Goal: Information Seeking & Learning: Learn about a topic

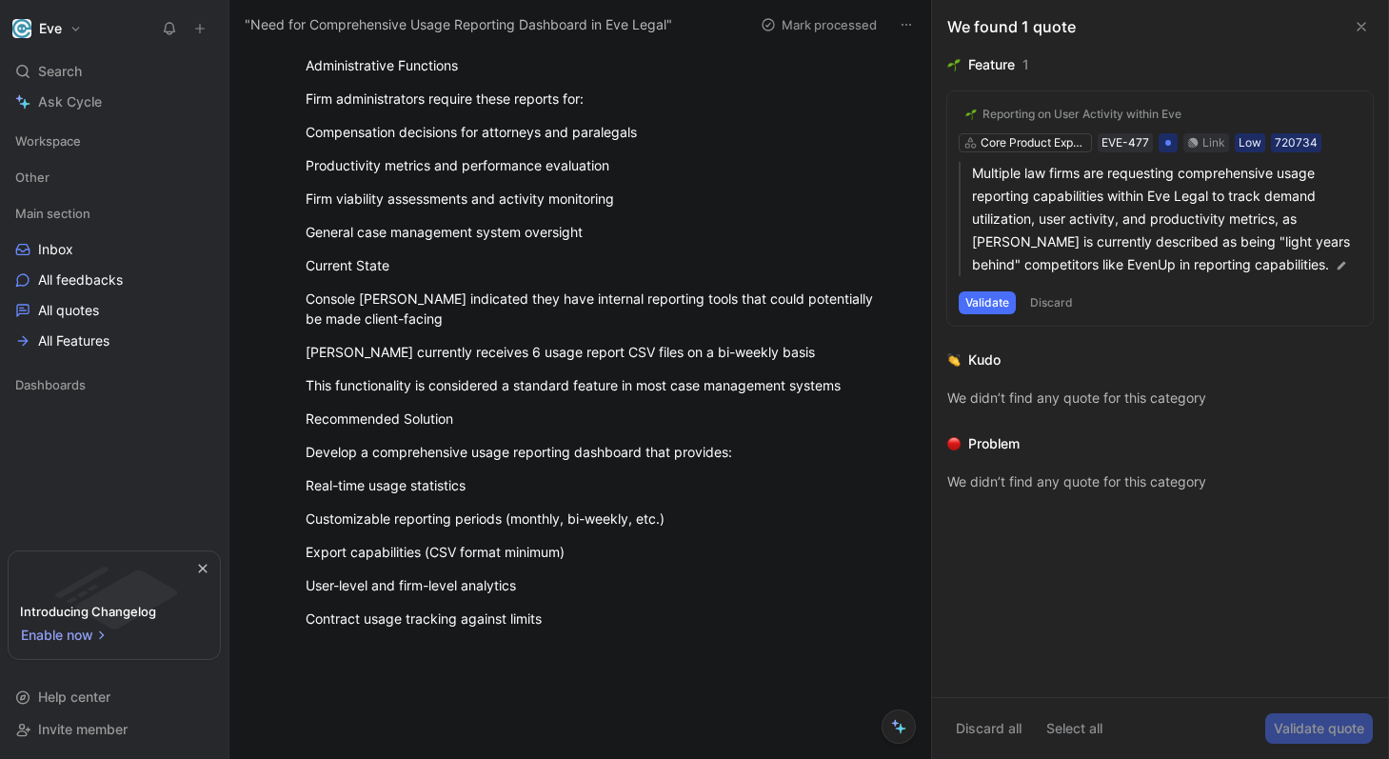
scroll to position [1136, 0]
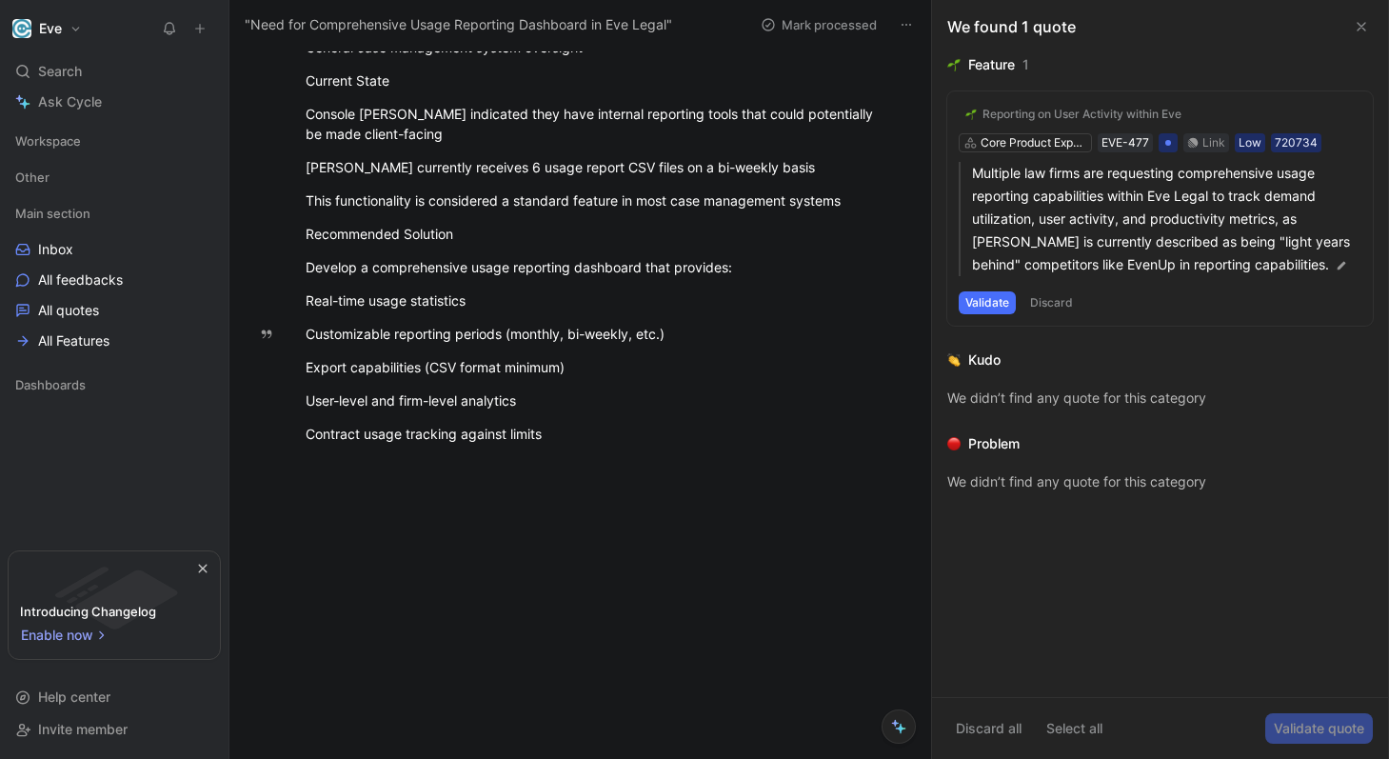
click at [1353, 23] on button at bounding box center [1361, 26] width 23 height 23
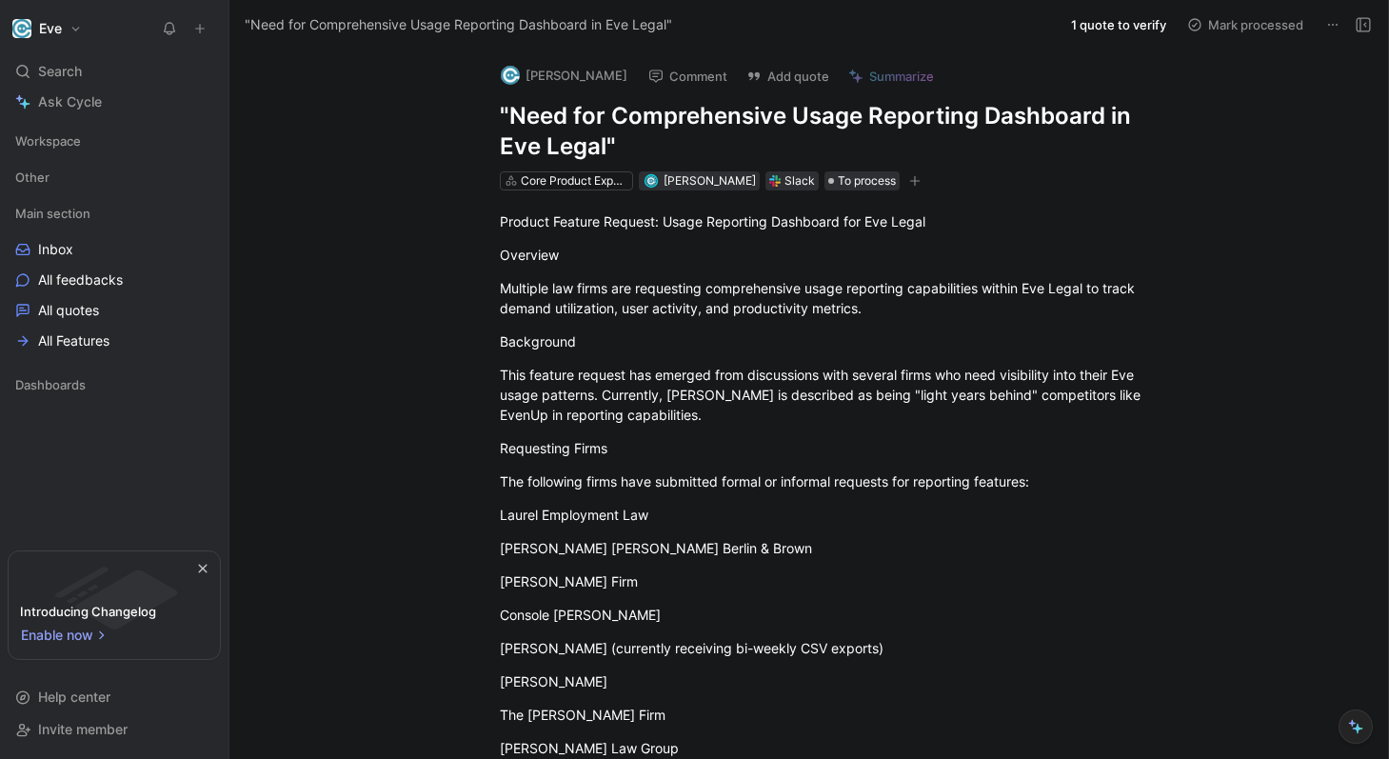
scroll to position [0, 0]
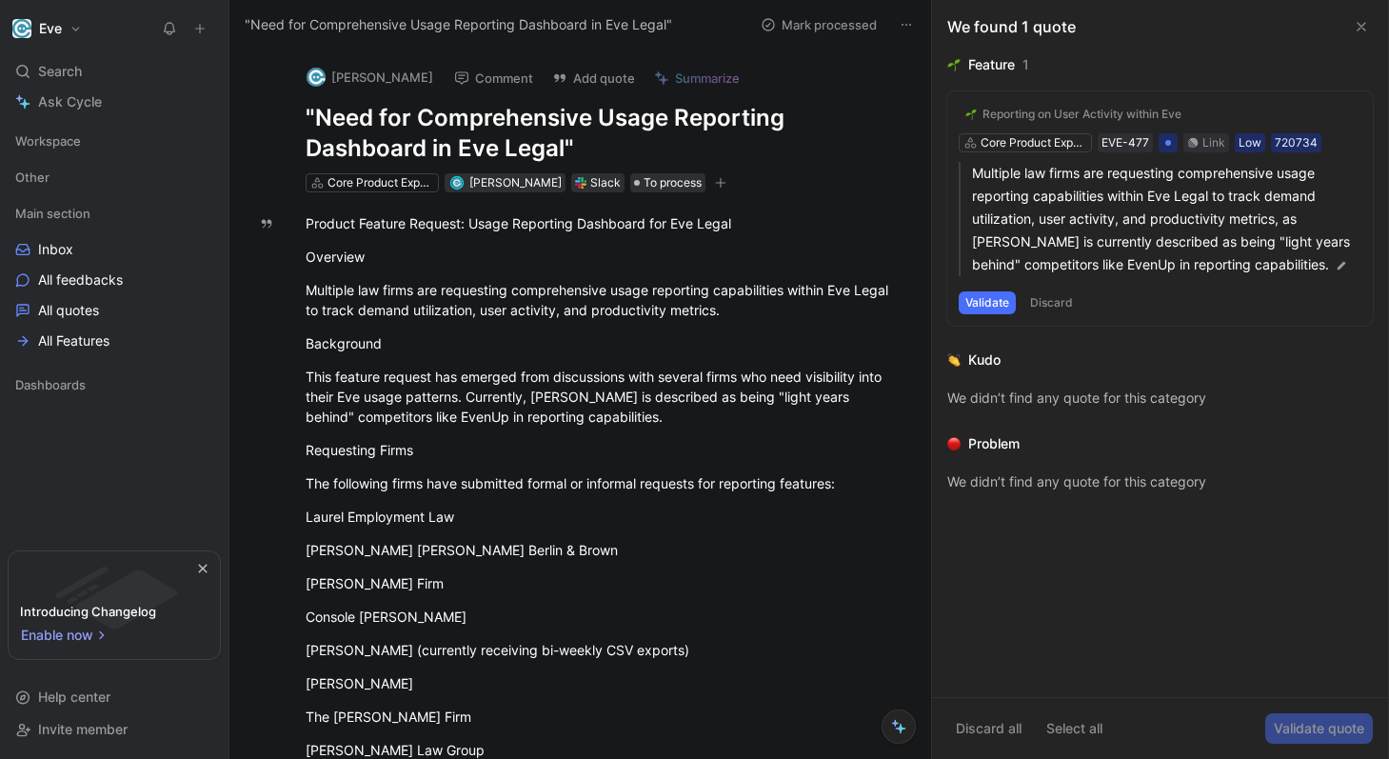
click at [1368, 30] on icon at bounding box center [1361, 26] width 15 height 15
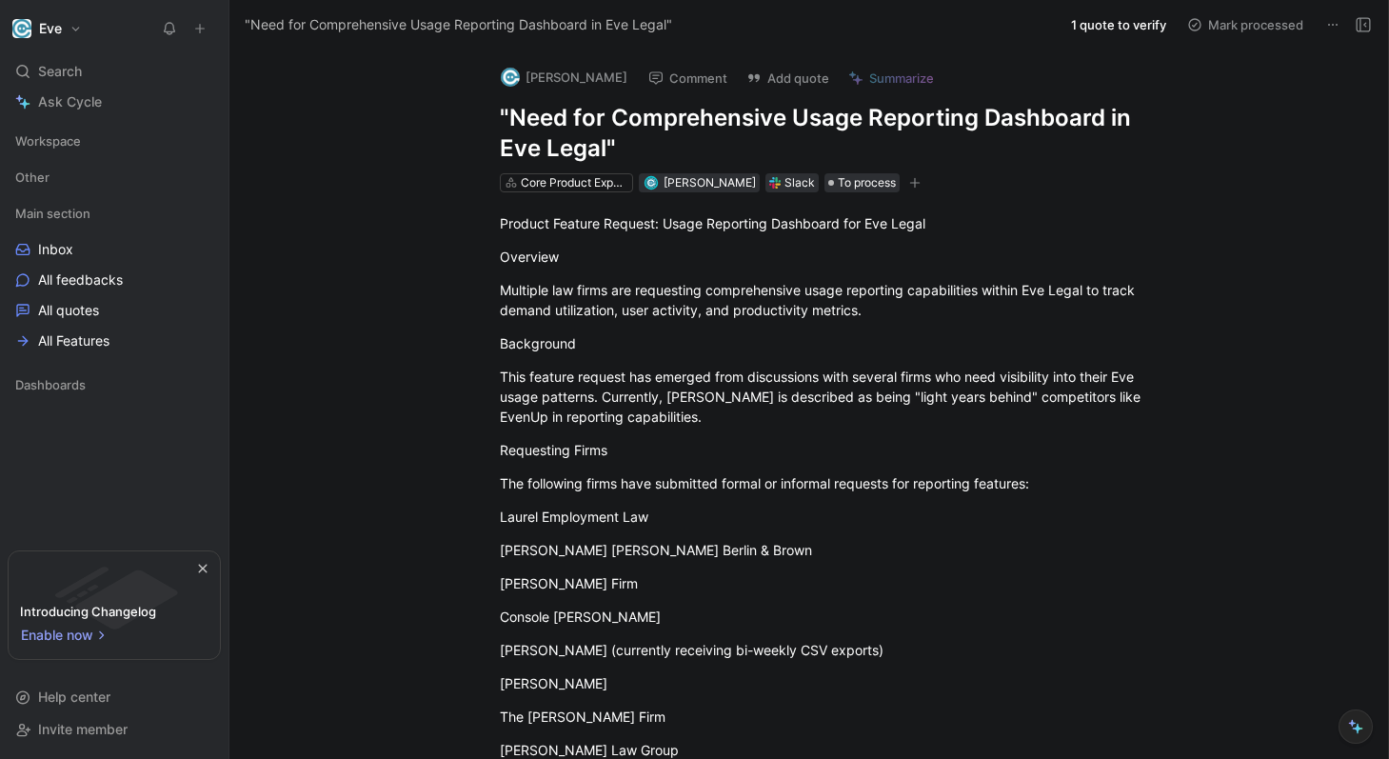
click at [1335, 32] on button at bounding box center [1332, 24] width 27 height 27
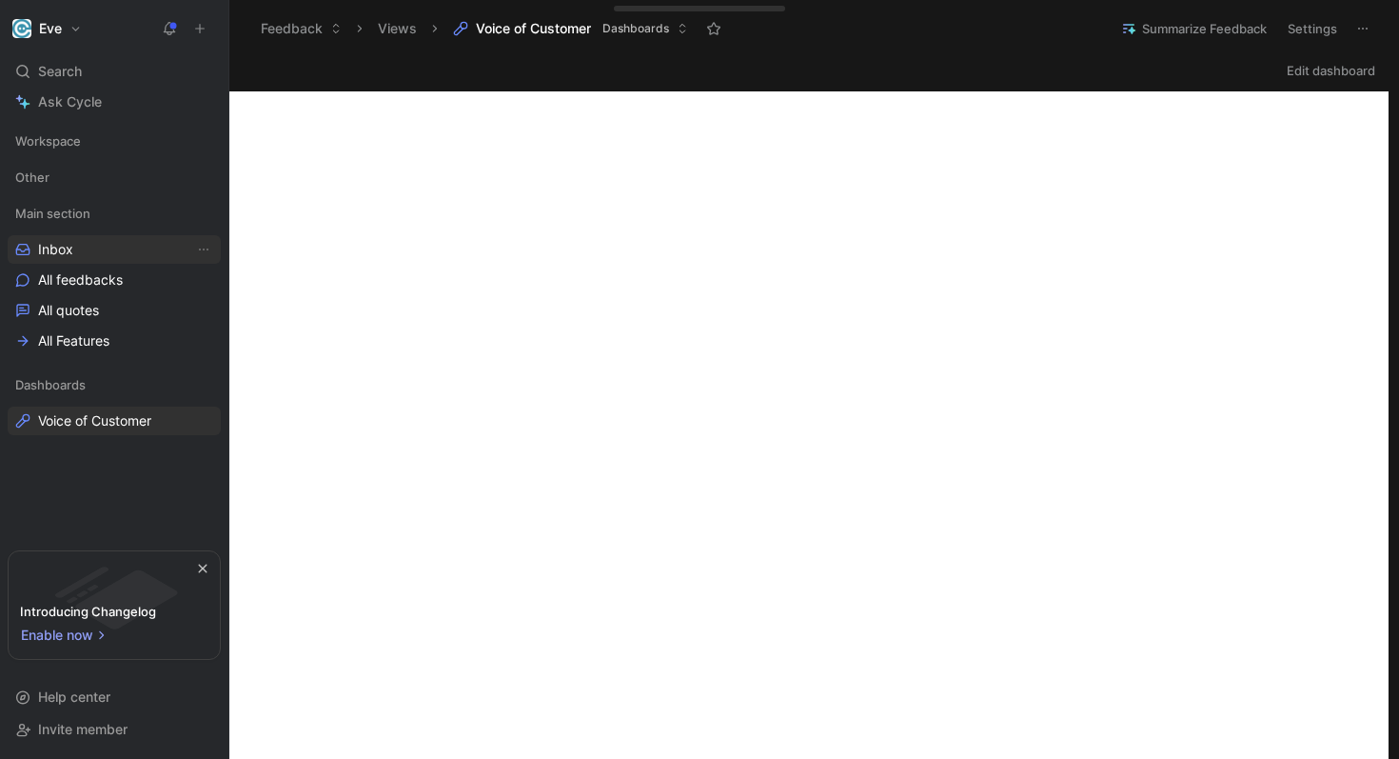
click at [64, 251] on span "Inbox" at bounding box center [55, 249] width 35 height 19
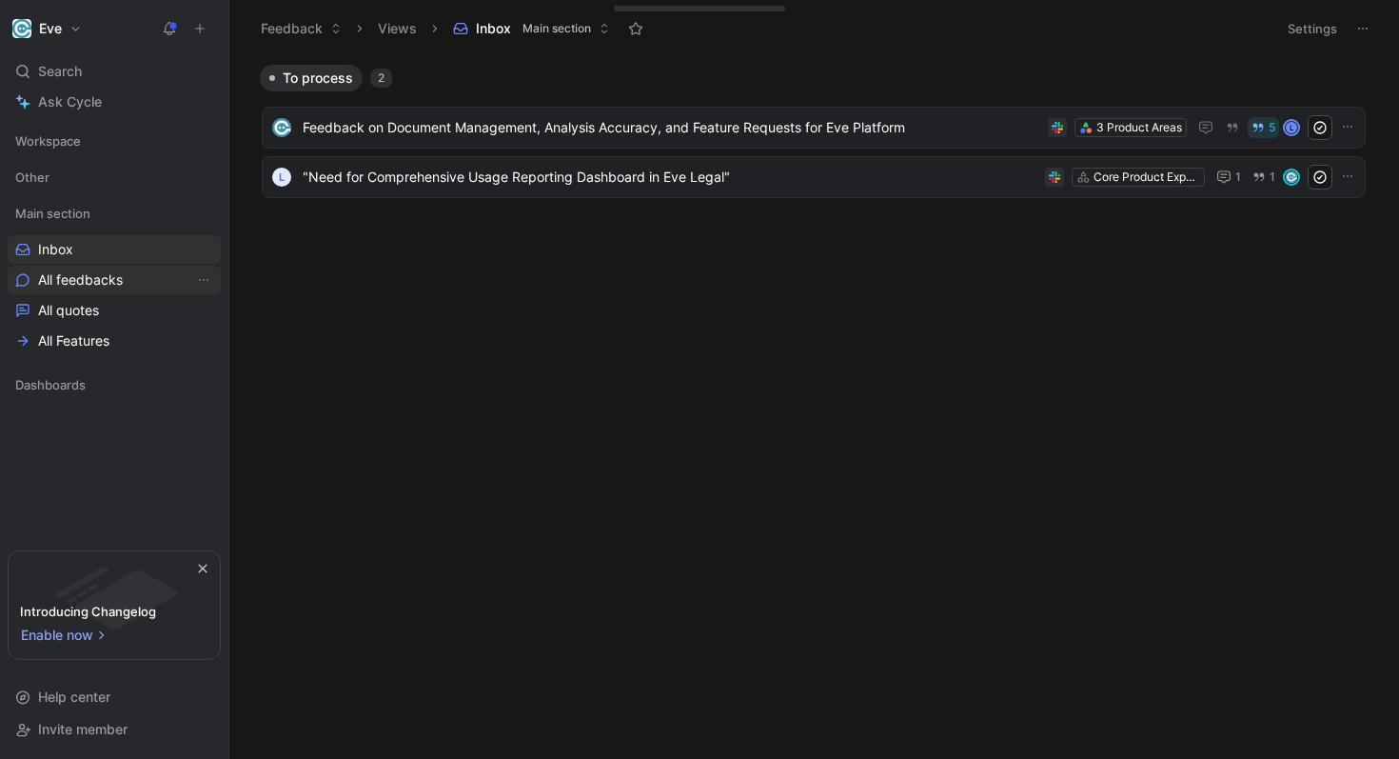
click at [61, 288] on span "All feedbacks" at bounding box center [80, 279] width 85 height 19
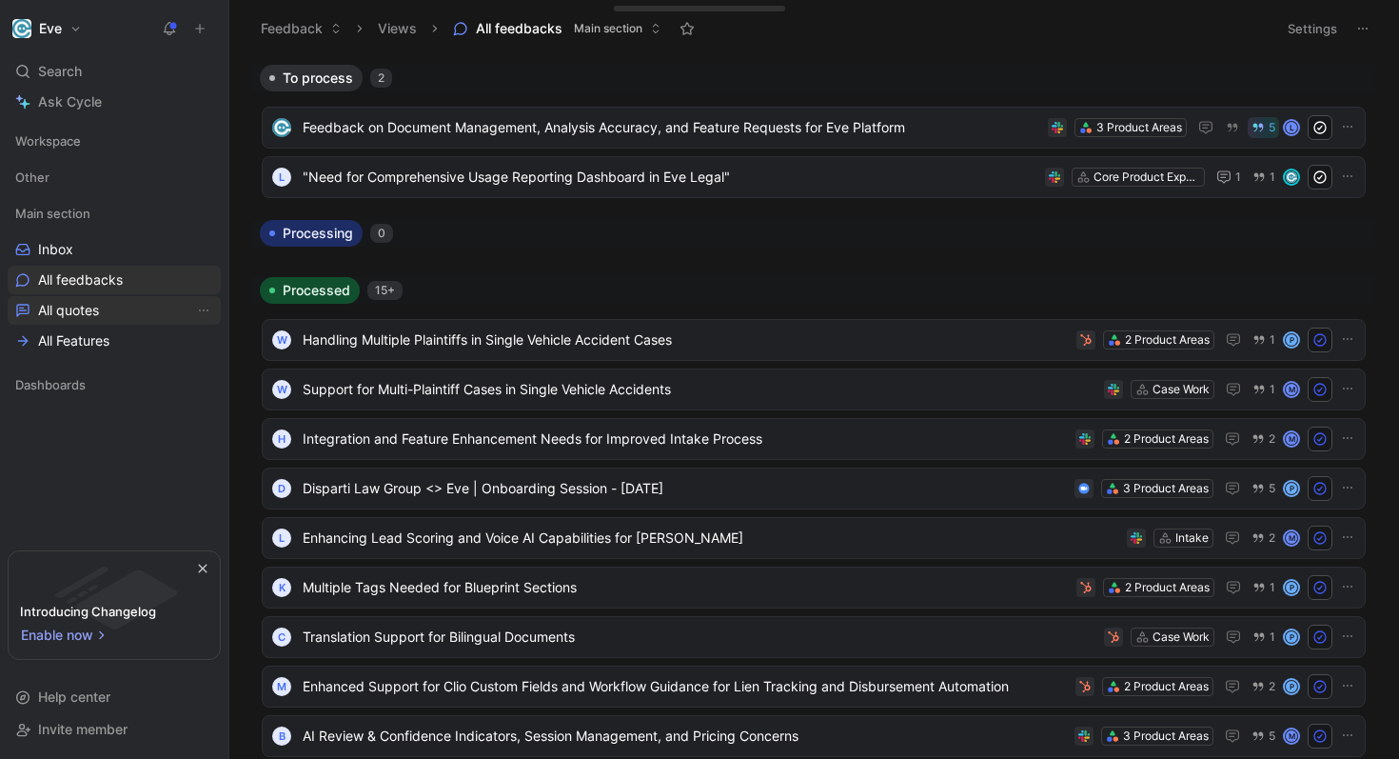
click at [109, 318] on link "All quotes" at bounding box center [114, 310] width 213 height 29
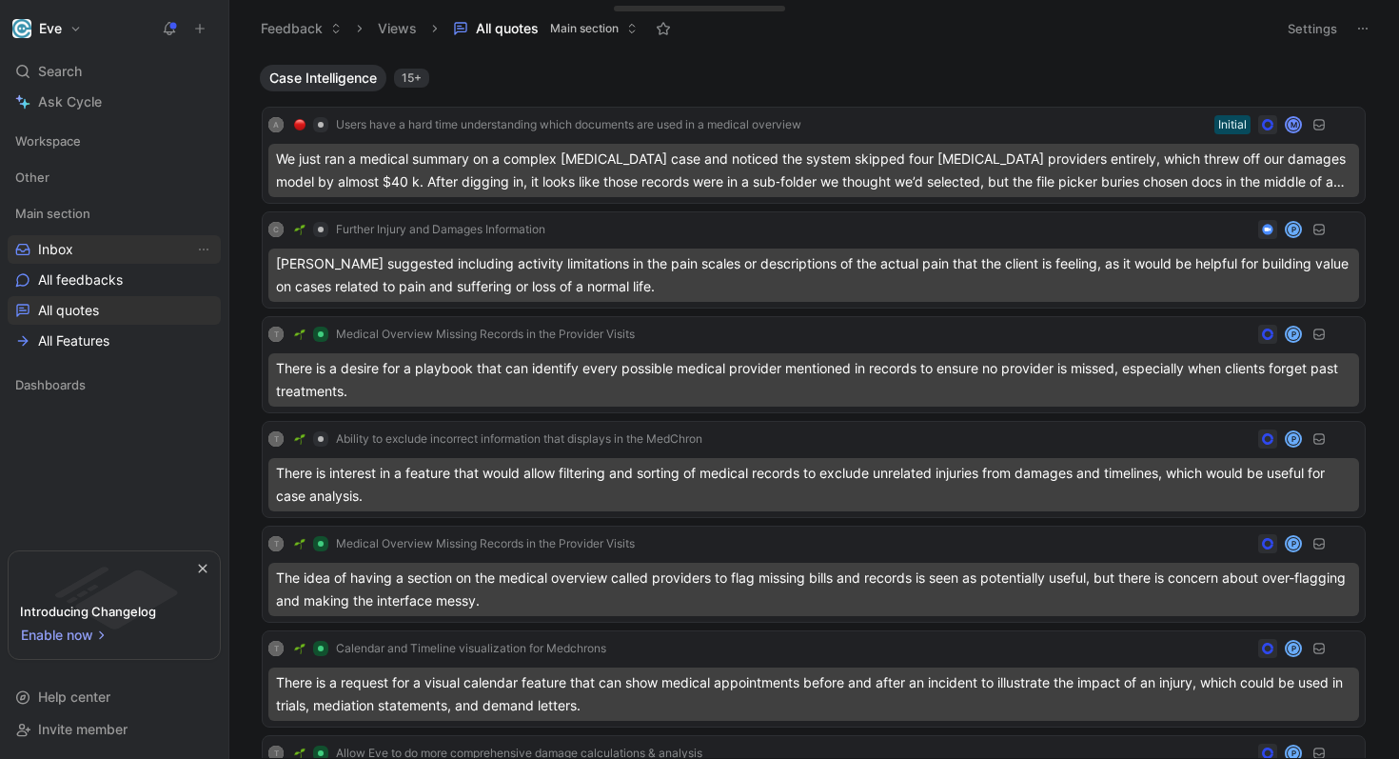
click at [68, 248] on span "Inbox" at bounding box center [55, 249] width 35 height 19
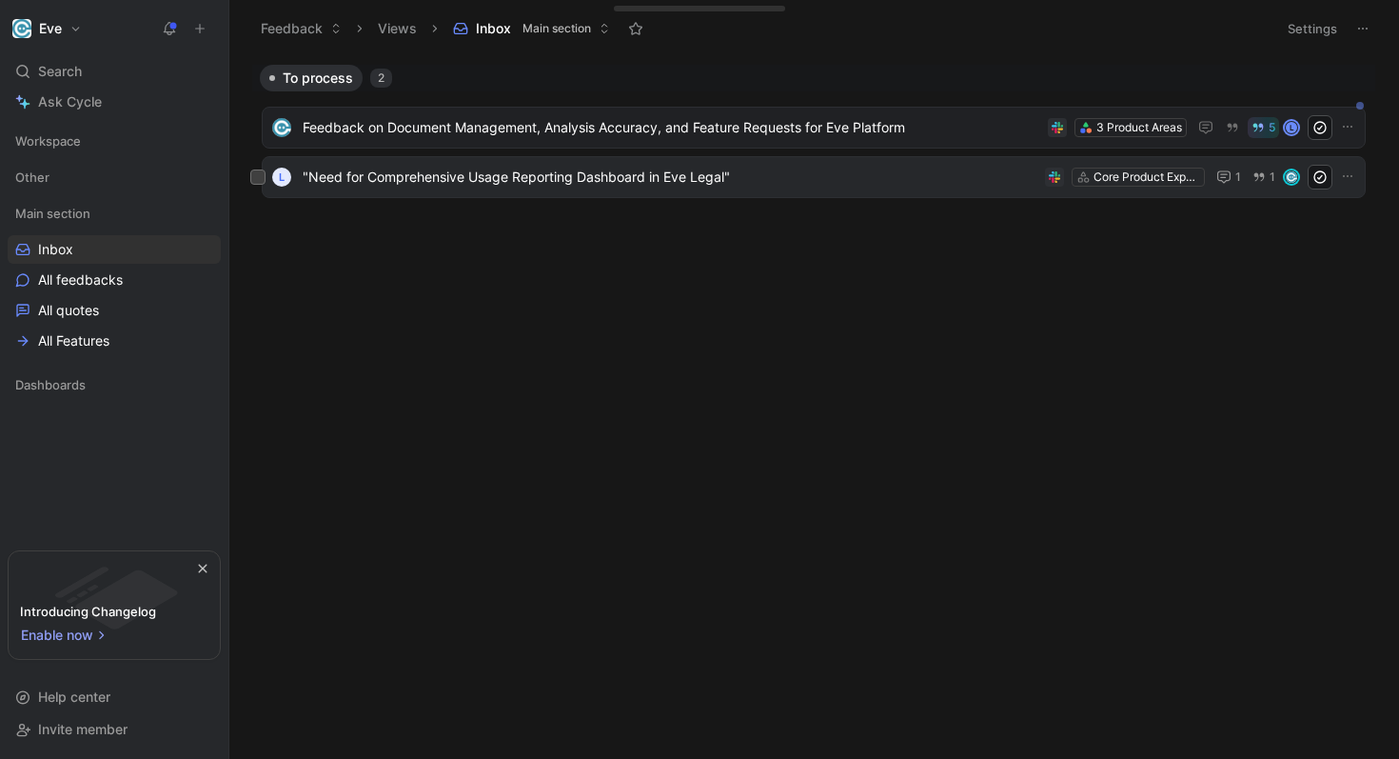
click at [515, 177] on span ""Need for Comprehensive Usage Reporting Dashboard in Eve Legal"" at bounding box center [670, 177] width 735 height 23
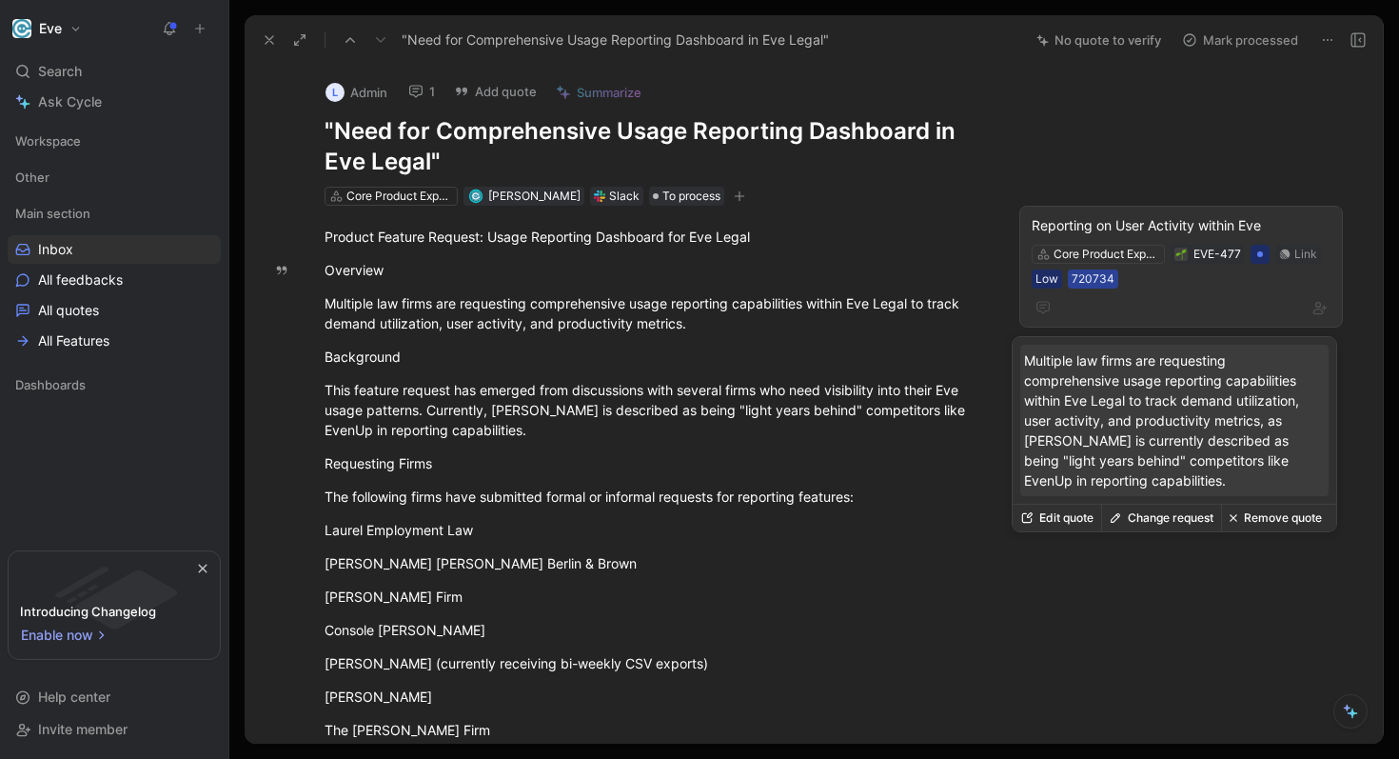
click at [1097, 277] on div "720734" at bounding box center [1093, 278] width 43 height 19
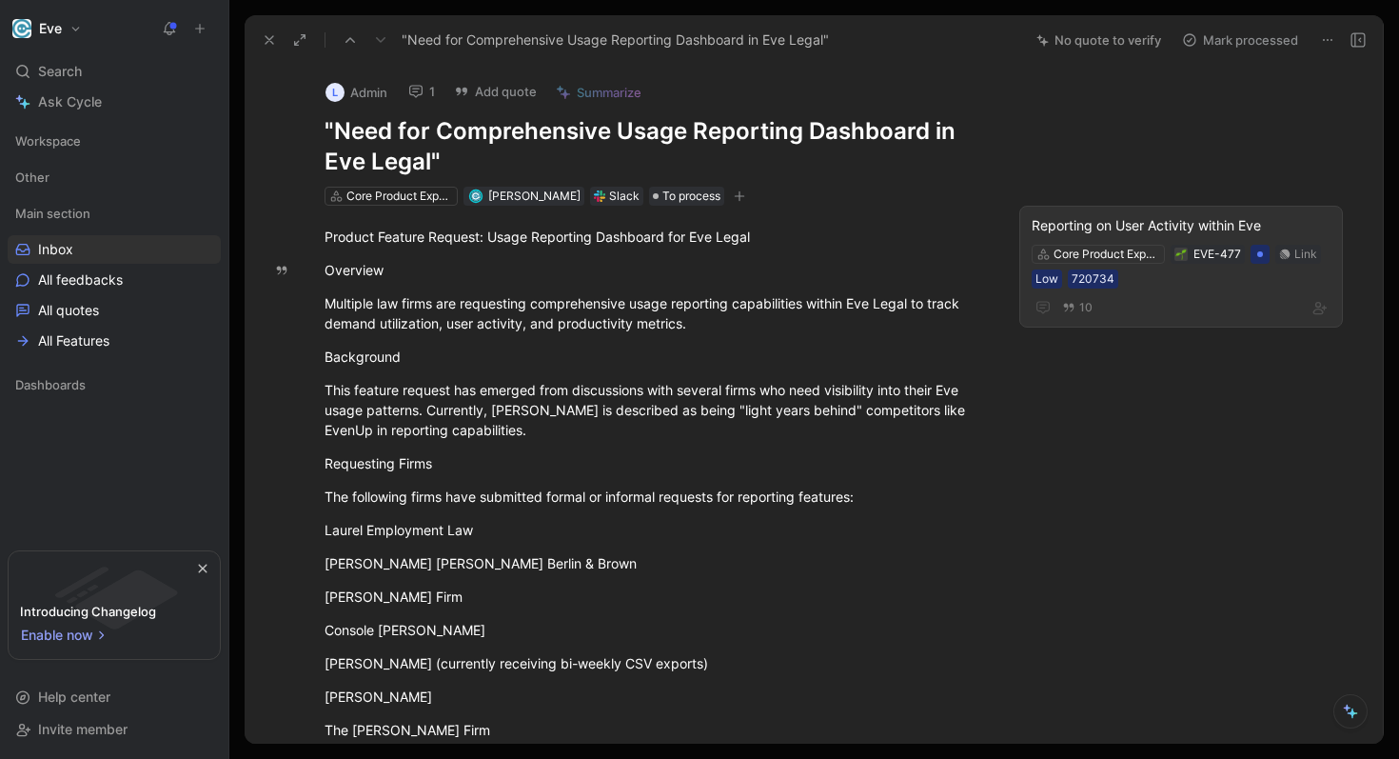
click at [1046, 398] on div "L Admin 1 Add quote Summarize "Need for Comprehensive Usage Reporting Dashboard…" at bounding box center [814, 404] width 1139 height 679
click at [782, 320] on div "Multiple law firms are requesting comprehensive usage reporting capabilities wi…" at bounding box center [654, 313] width 659 height 40
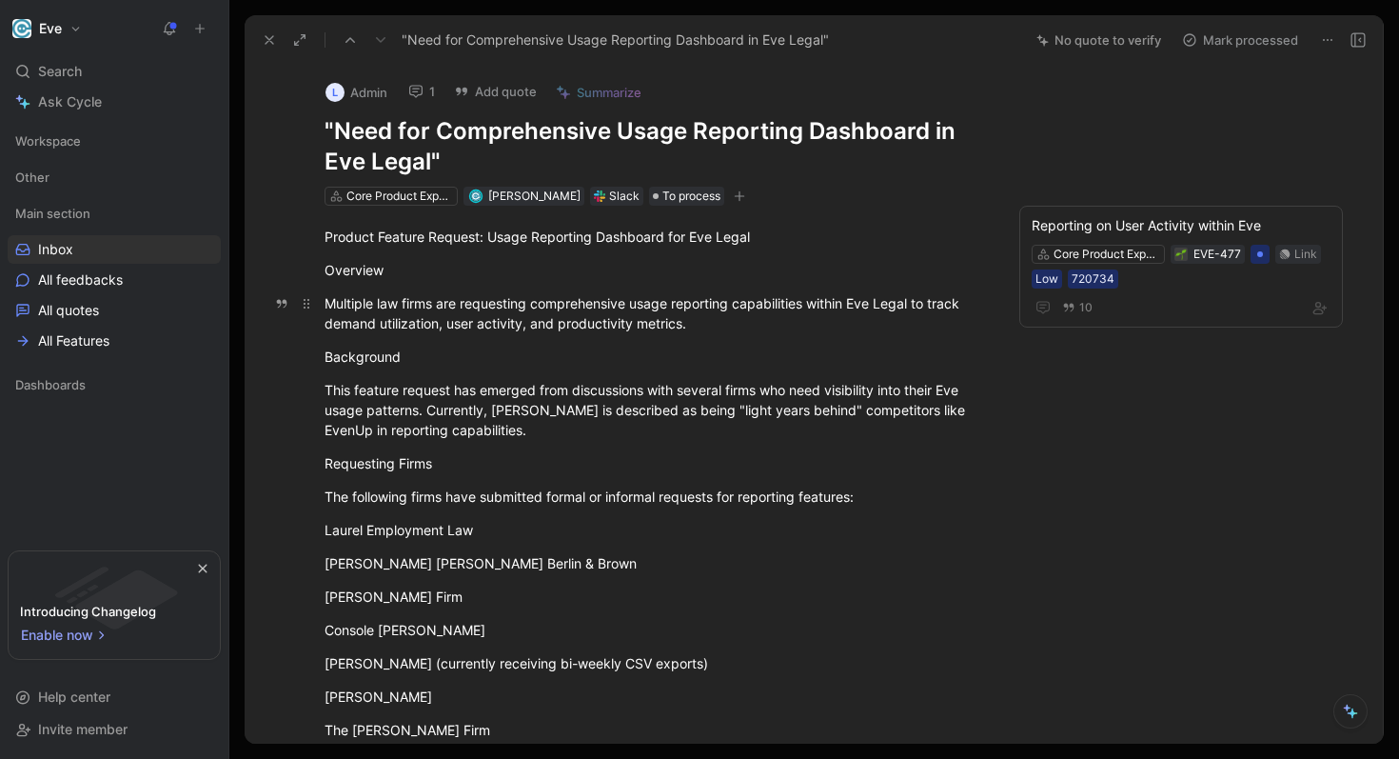
click at [857, 336] on p "Multiple law firms are requesting comprehensive usage reporting capabilities wi…" at bounding box center [653, 312] width 731 height 51
click at [750, 352] on div "Background" at bounding box center [654, 357] width 659 height 20
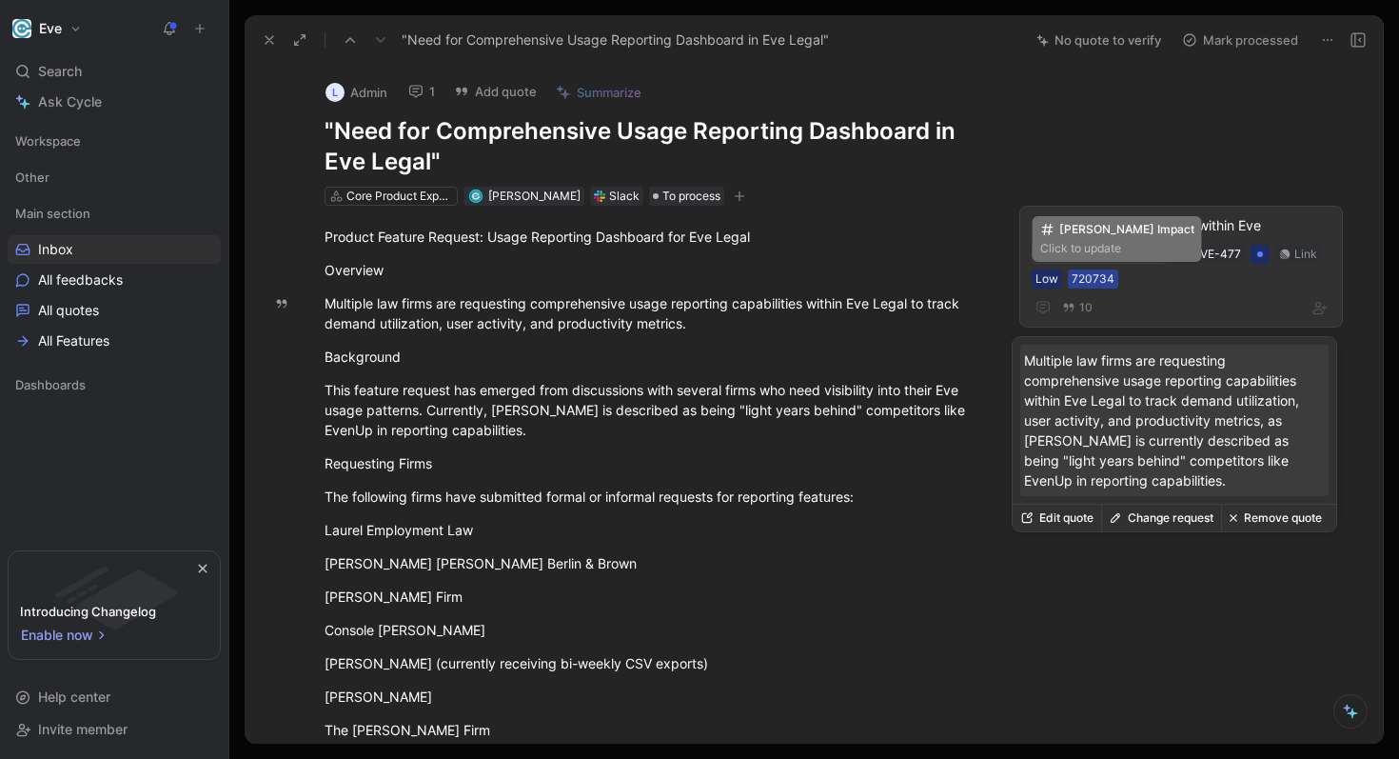
click at [1079, 283] on div "720734" at bounding box center [1093, 278] width 43 height 19
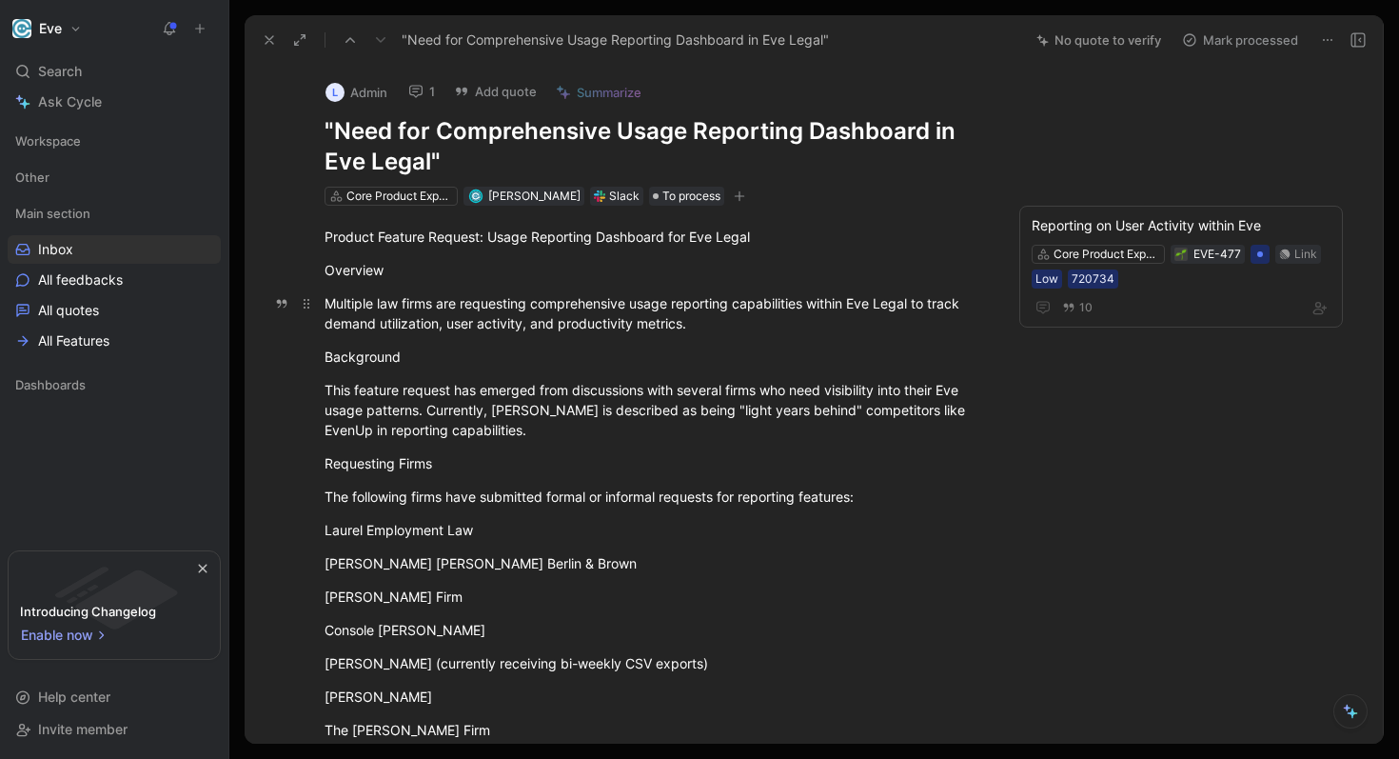
click at [802, 312] on div "Multiple law firms are requesting comprehensive usage reporting capabilities wi…" at bounding box center [654, 313] width 659 height 40
click at [826, 347] on div "Background" at bounding box center [654, 357] width 659 height 20
click at [730, 202] on button "button" at bounding box center [739, 196] width 19 height 19
click at [730, 199] on button "button" at bounding box center [739, 196] width 19 height 19
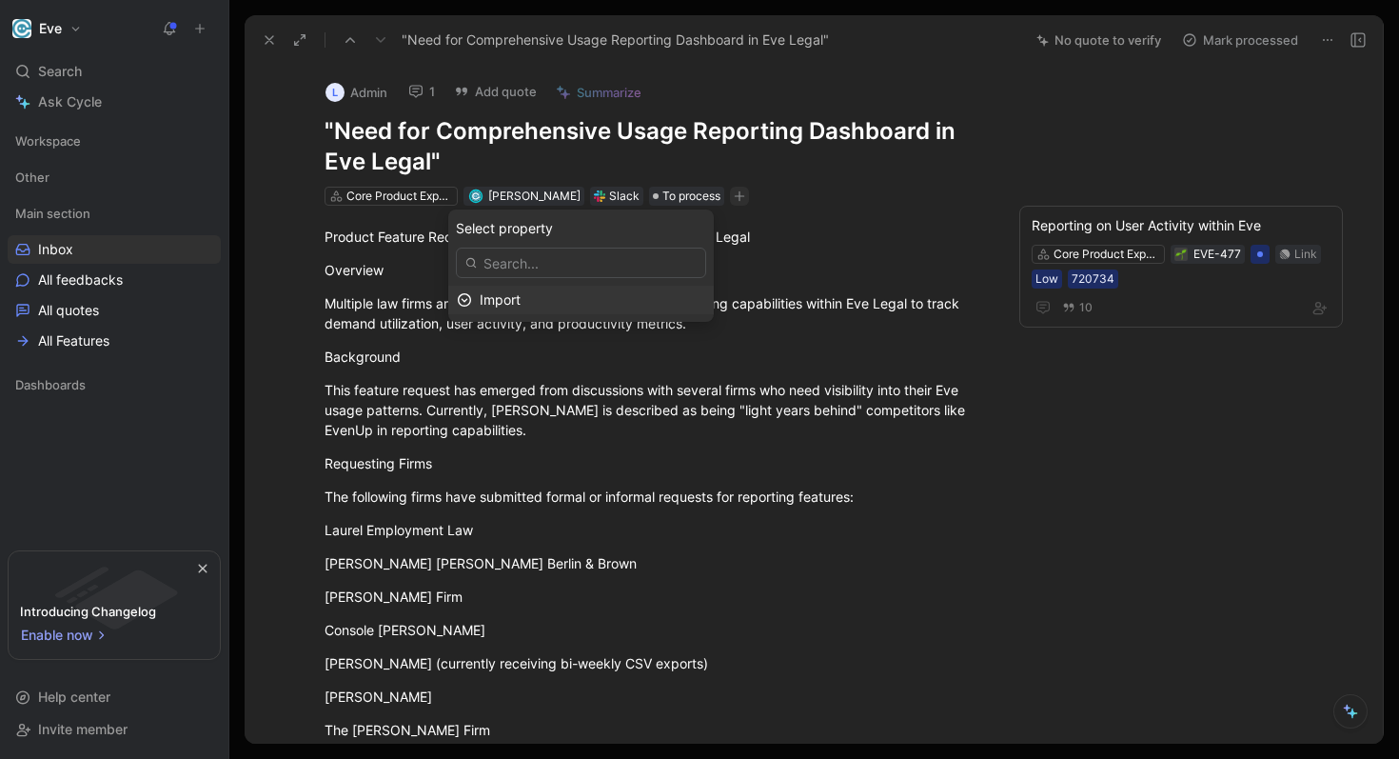
click at [638, 264] on input "text" at bounding box center [581, 263] width 250 height 30
click at [512, 304] on span "Import" at bounding box center [500, 299] width 41 height 16
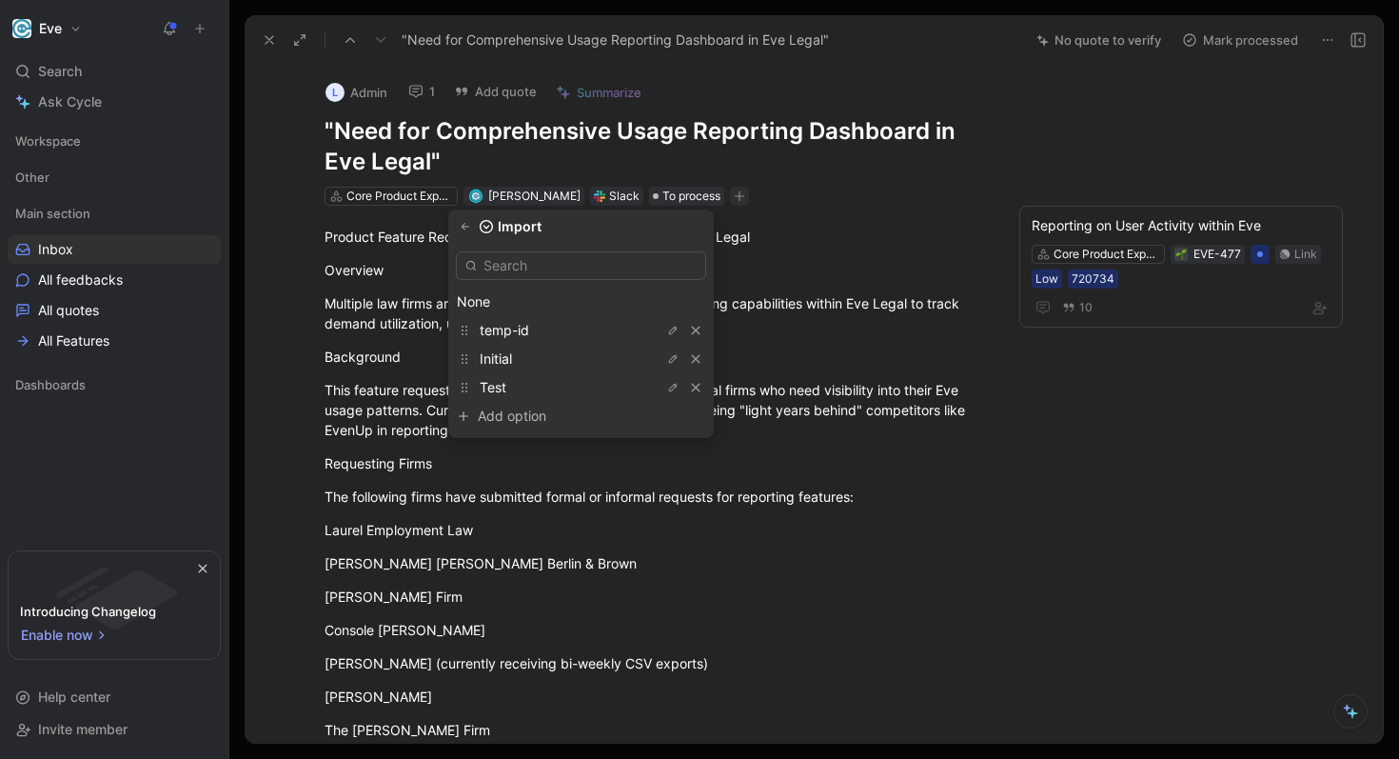
click at [545, 266] on input "text" at bounding box center [581, 265] width 250 height 29
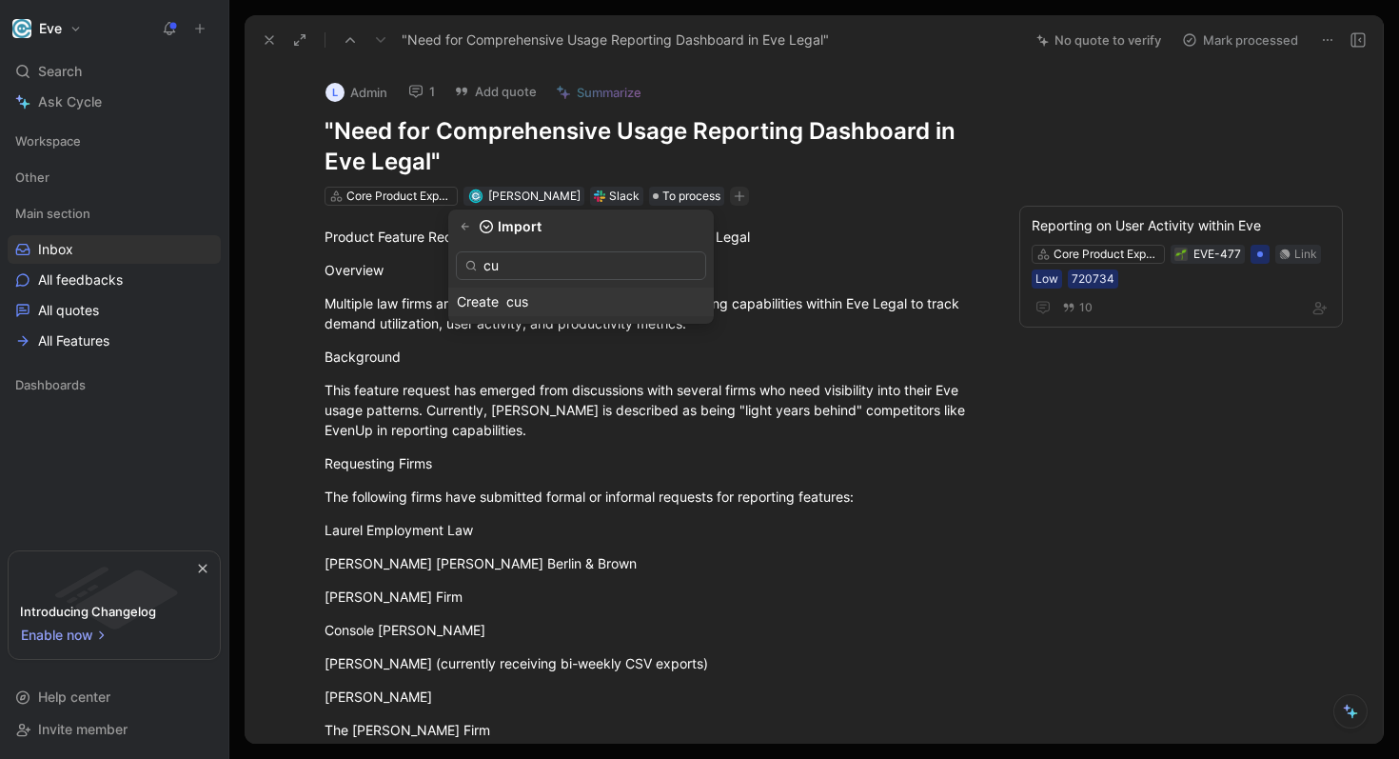
type input "c"
type input "a"
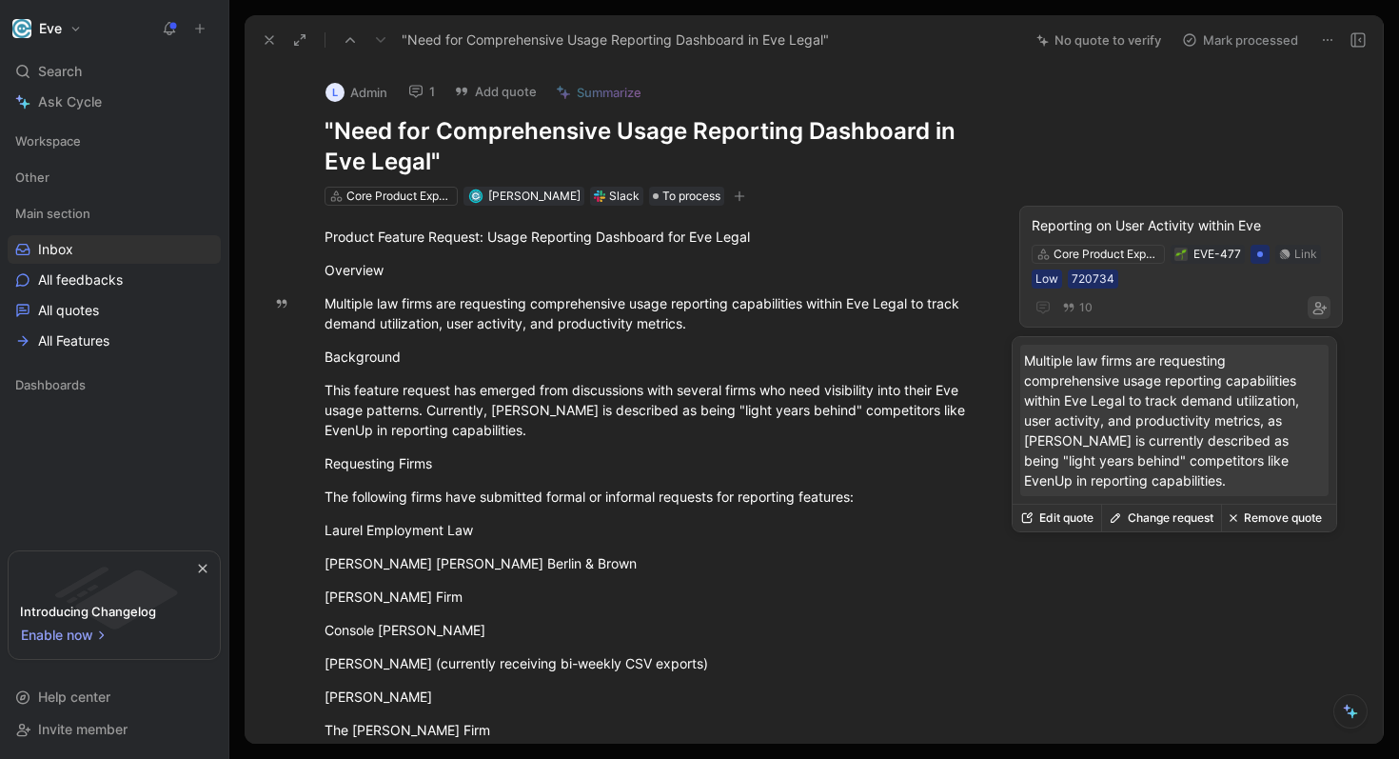
click at [1312, 311] on icon "button" at bounding box center [1319, 307] width 15 height 15
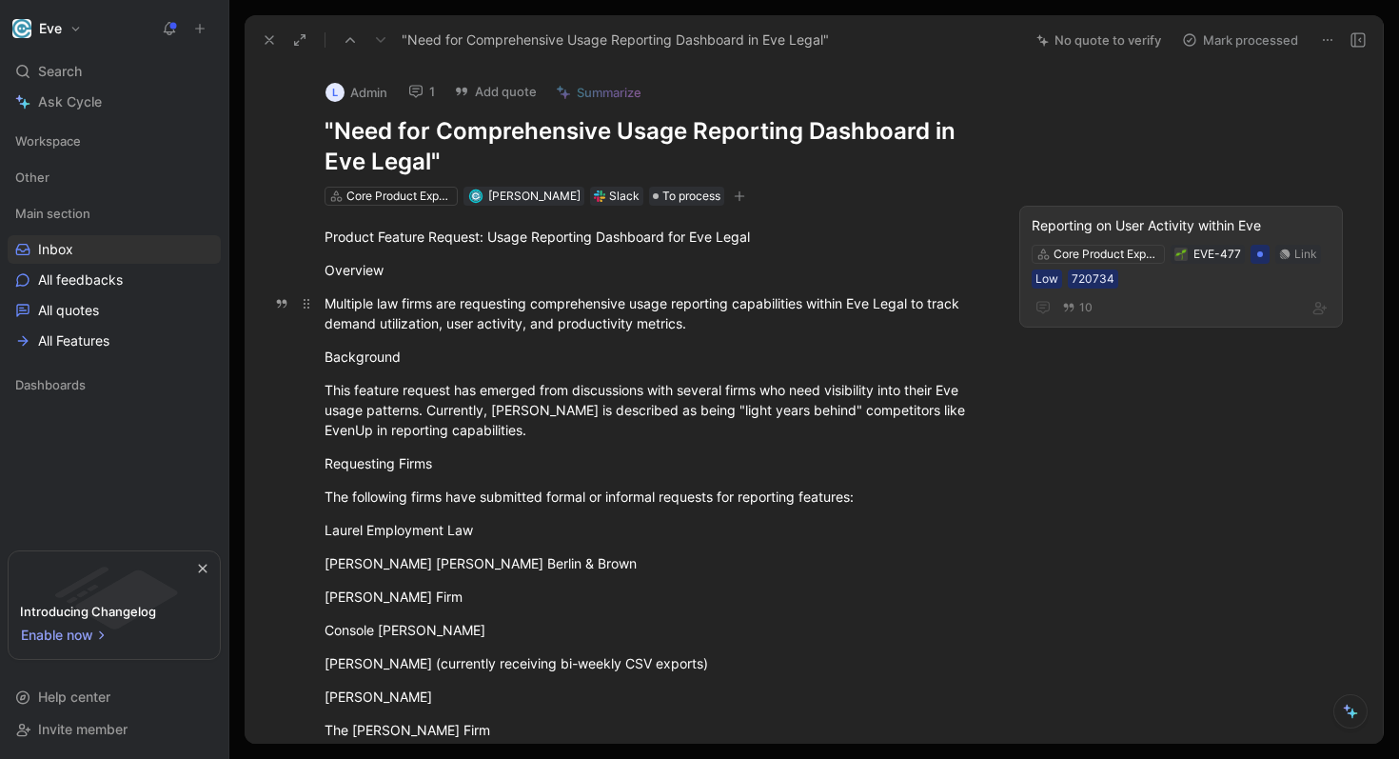
click at [713, 303] on div "Multiple law firms are requesting comprehensive usage reporting capabilities wi…" at bounding box center [654, 313] width 659 height 40
click at [1020, 480] on div "L Admin 1 Add quote Summarize "Need for Comprehensive Usage Reporting Dashboard…" at bounding box center [814, 404] width 1139 height 679
click at [1325, 47] on icon at bounding box center [1327, 39] width 15 height 15
click at [709, 327] on div "Multiple law firms are requesting comprehensive usage reporting capabilities wi…" at bounding box center [654, 313] width 659 height 40
